Goal: Navigation & Orientation: Find specific page/section

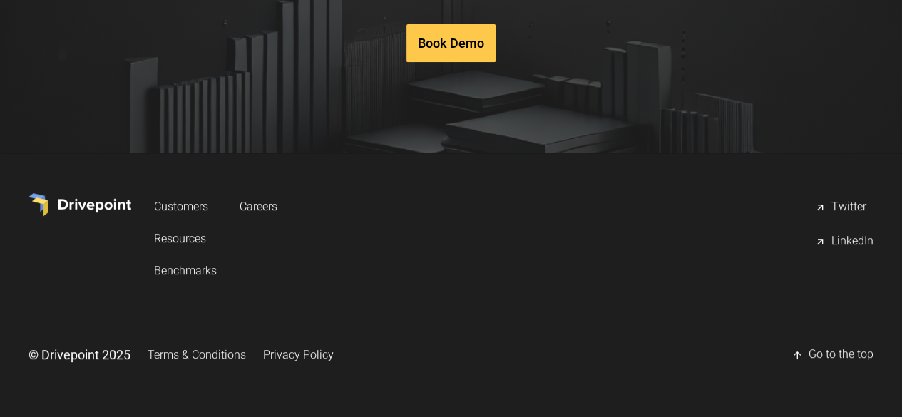
scroll to position [7274, 0]
click at [334, 349] on link "Privacy Policy" at bounding box center [298, 355] width 71 height 26
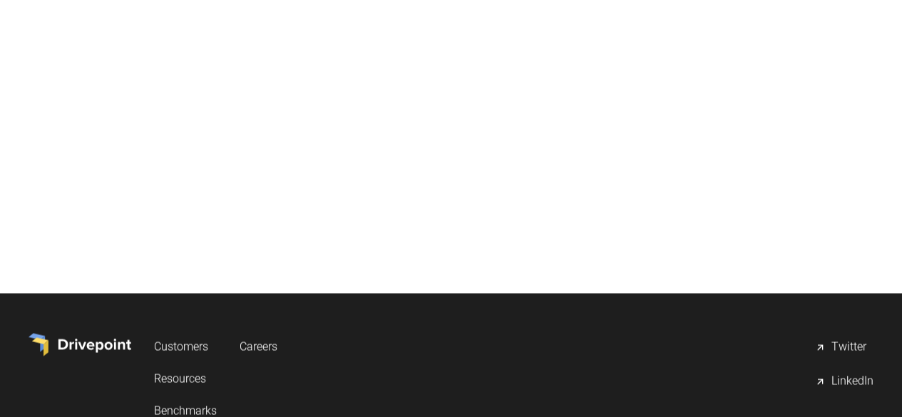
scroll to position [9299, 0]
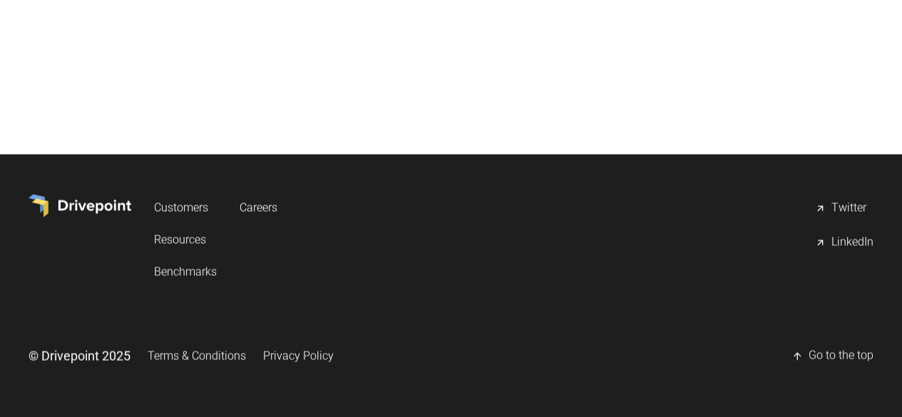
click at [131, 209] on img at bounding box center [80, 205] width 103 height 23
